Goal: Task Accomplishment & Management: Use online tool/utility

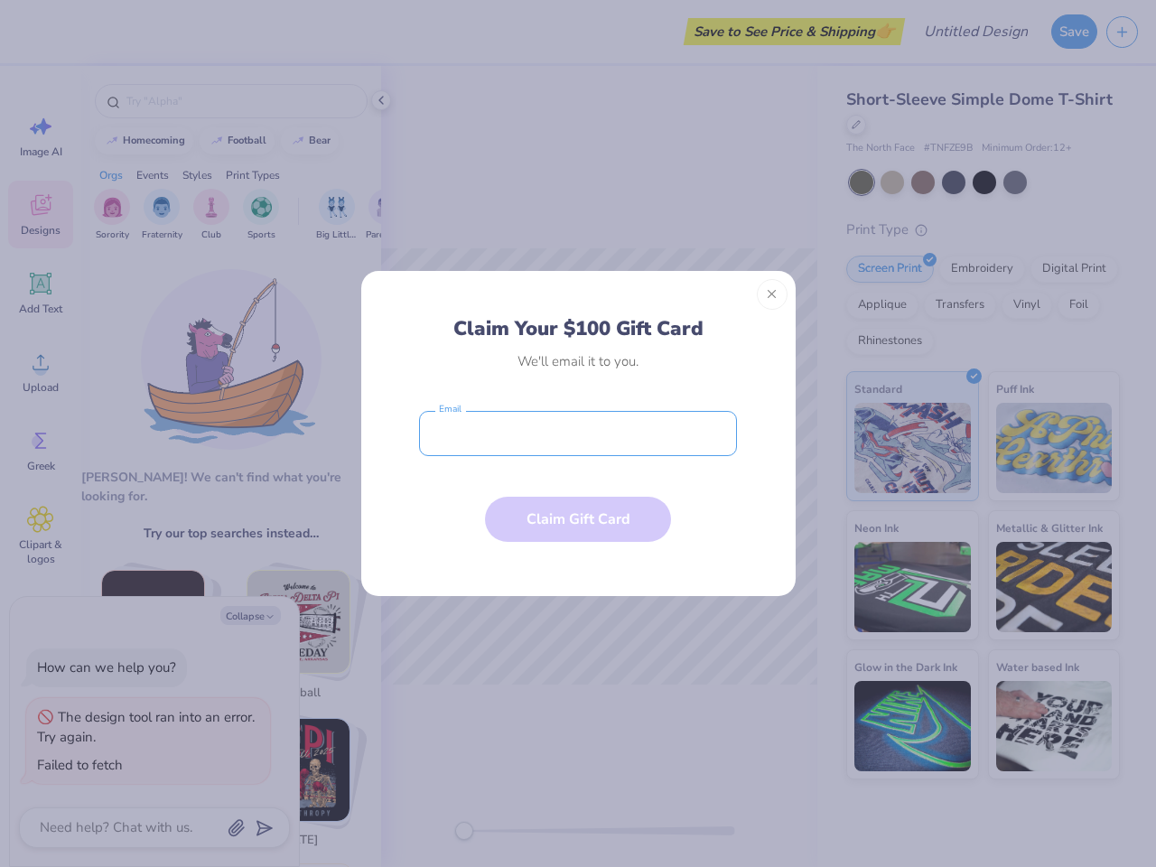
type textarea "x"
click at [578, 434] on input "email" at bounding box center [578, 433] width 318 height 45
click at [772, 294] on button "Close" at bounding box center [772, 294] width 31 height 31
